Goal: Transaction & Acquisition: Obtain resource

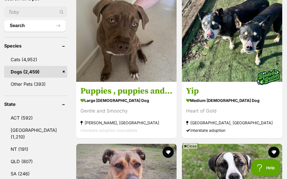
scroll to position [229, 0]
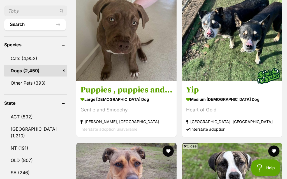
click at [18, 155] on link "QLD (807)" at bounding box center [35, 161] width 63 height 12
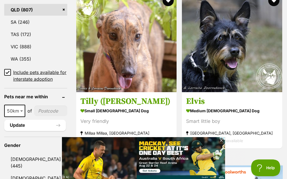
click at [20, 154] on link "Male (445)" at bounding box center [35, 163] width 63 height 18
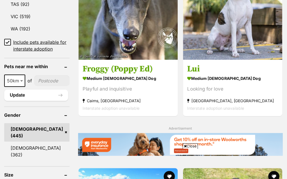
scroll to position [459, 0]
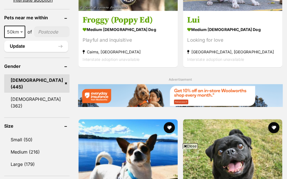
click at [19, 115] on form "Refine your search Search for a pet Search Species Cats (481) Dogs (445) Other …" at bounding box center [36, 161] width 65 height 823
click at [17, 134] on link "Small (50)" at bounding box center [36, 140] width 65 height 12
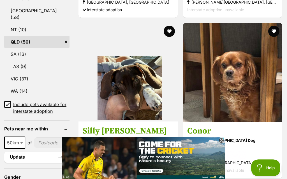
click at [187, 137] on strong "small [DEMOGRAPHIC_DATA] Dog" at bounding box center [232, 141] width 91 height 8
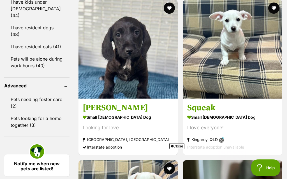
scroll to position [742, 0]
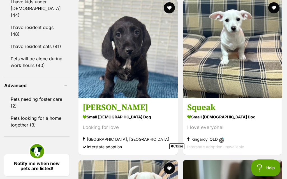
click at [220, 143] on icon at bounding box center [221, 141] width 5 height 5
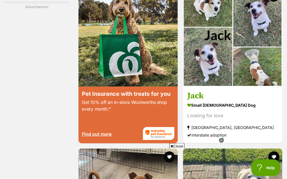
scroll to position [1076, 0]
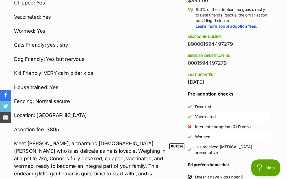
scroll to position [395, 0]
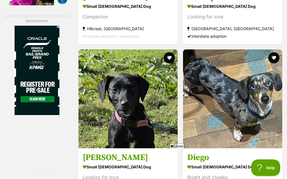
scroll to position [1015, 0]
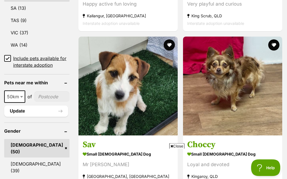
scroll to position [396, 0]
